Goal: Navigation & Orientation: Find specific page/section

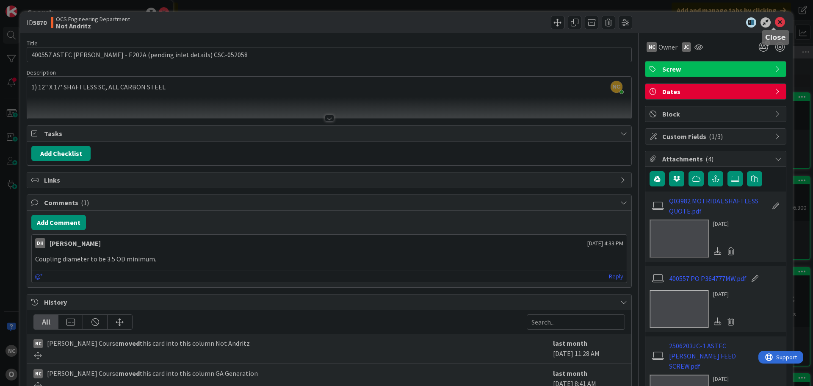
click at [775, 24] on icon at bounding box center [780, 22] width 10 height 10
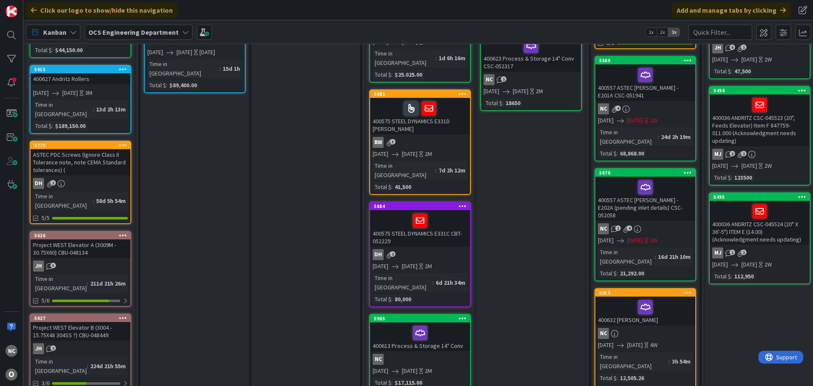
scroll to position [212, 0]
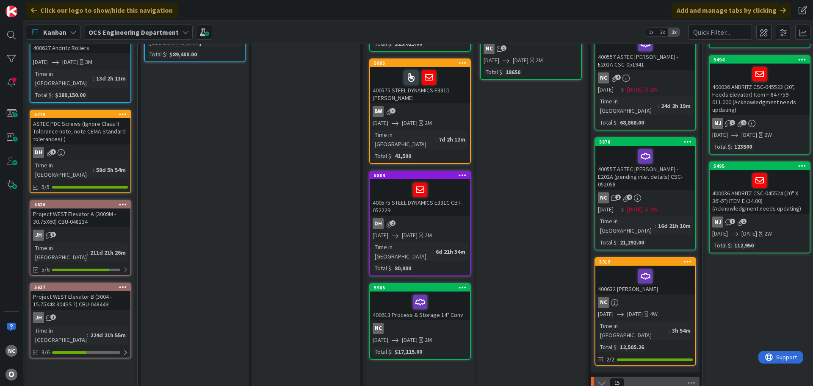
click at [449, 291] on div "400613 Process & Storage 14" Conv" at bounding box center [420, 305] width 100 height 29
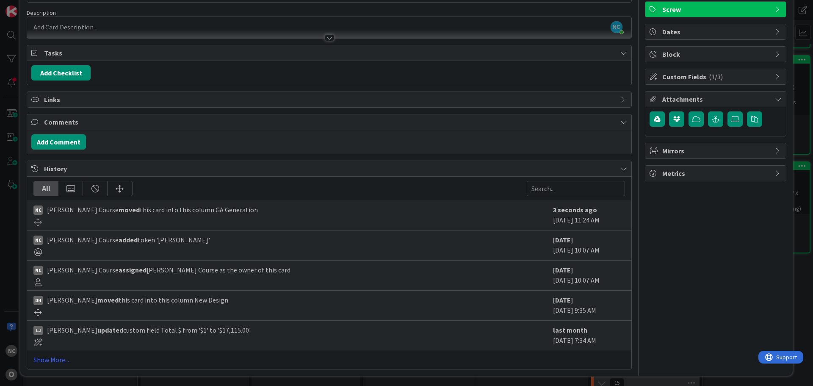
scroll to position [61, 0]
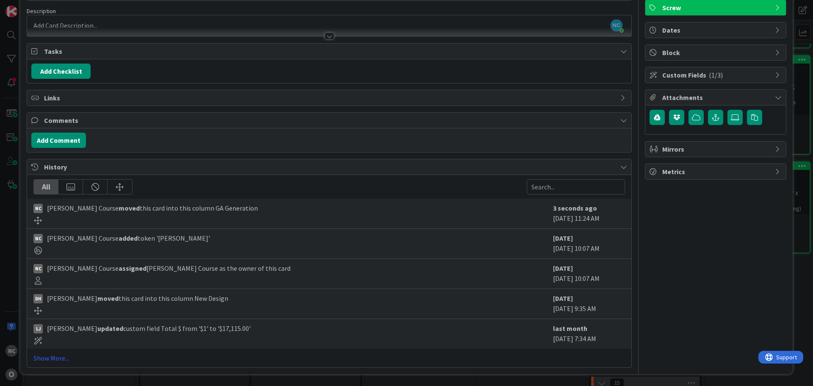
click at [329, 37] on div at bounding box center [329, 36] width 9 height 7
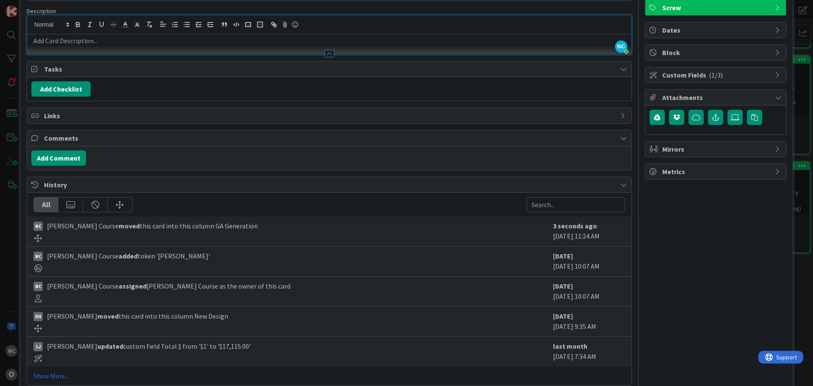
click at [328, 52] on div at bounding box center [329, 53] width 9 height 7
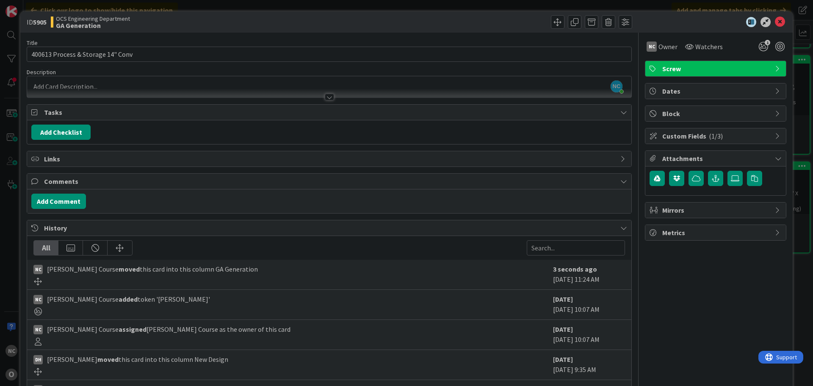
scroll to position [0, 0]
click at [775, 23] on icon at bounding box center [780, 22] width 10 height 10
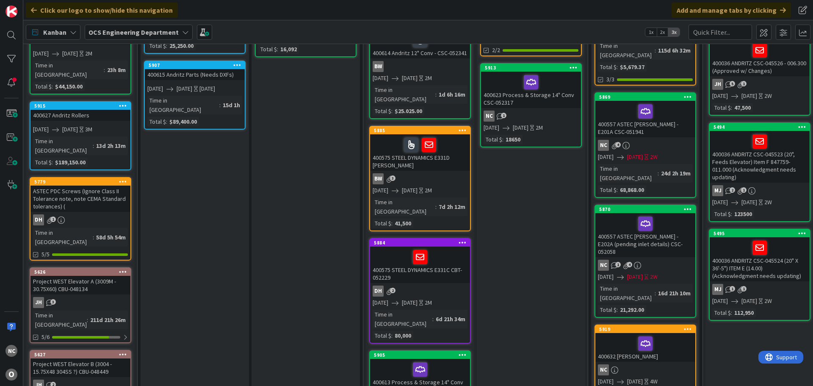
scroll to position [127, 0]
